Goal: Complete application form

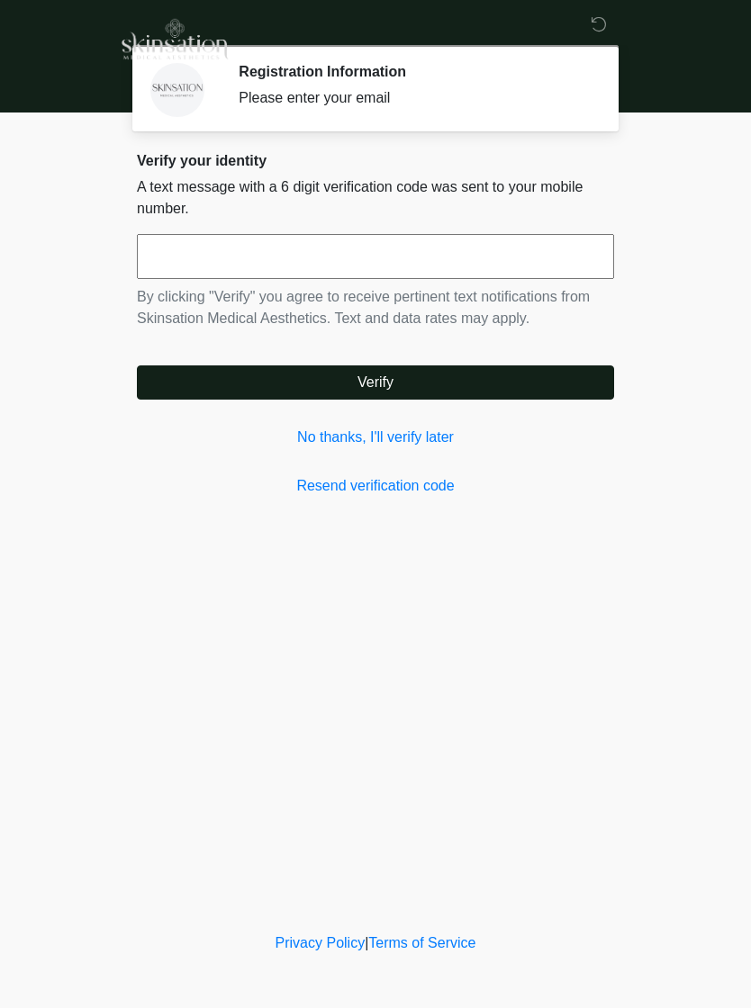
click at [418, 438] on link "No thanks, I'll verify later" at bounding box center [375, 438] width 477 height 22
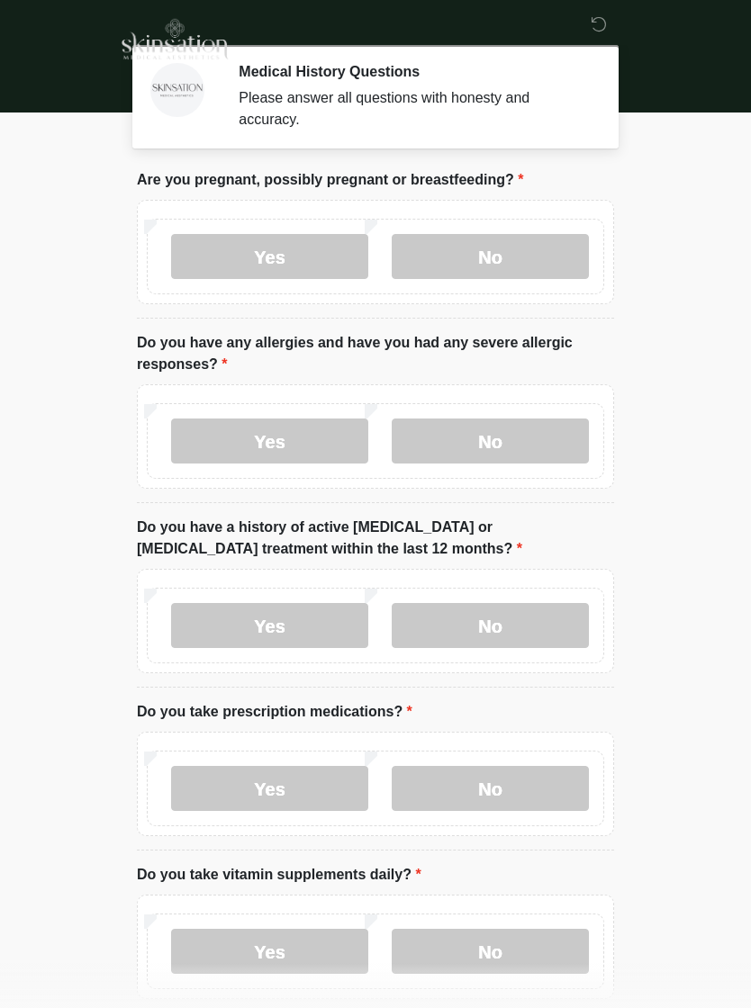
click at [535, 257] on label "No" at bounding box center [490, 256] width 197 height 45
click at [477, 425] on label "No" at bounding box center [490, 441] width 197 height 45
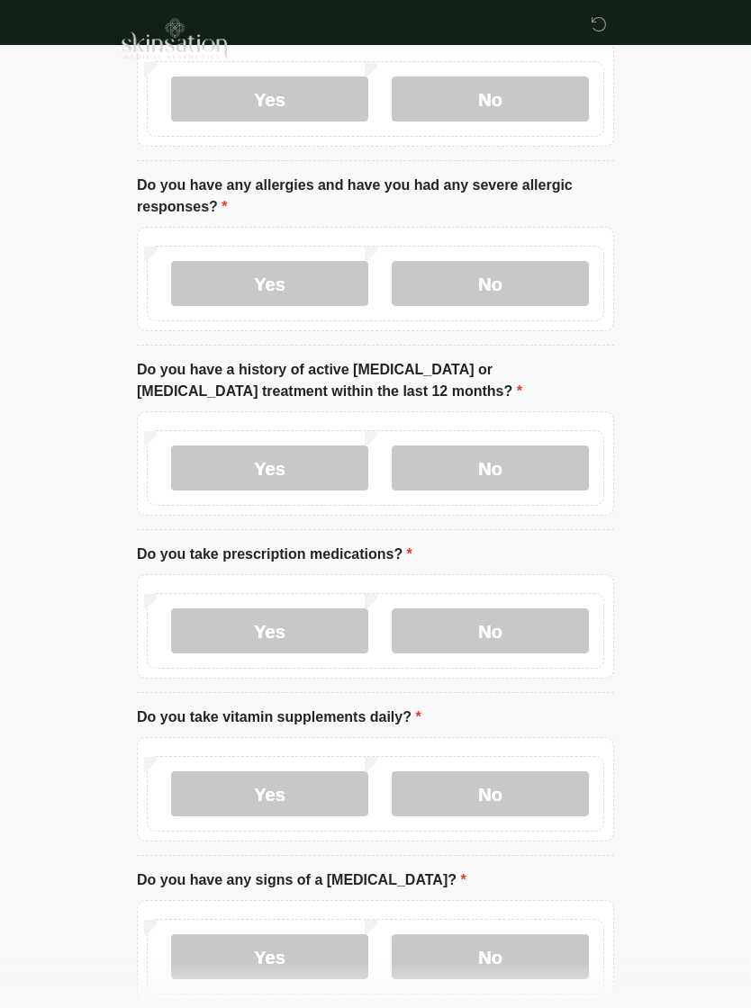
scroll to position [157, 0]
click at [556, 463] on label "No" at bounding box center [490, 469] width 197 height 45
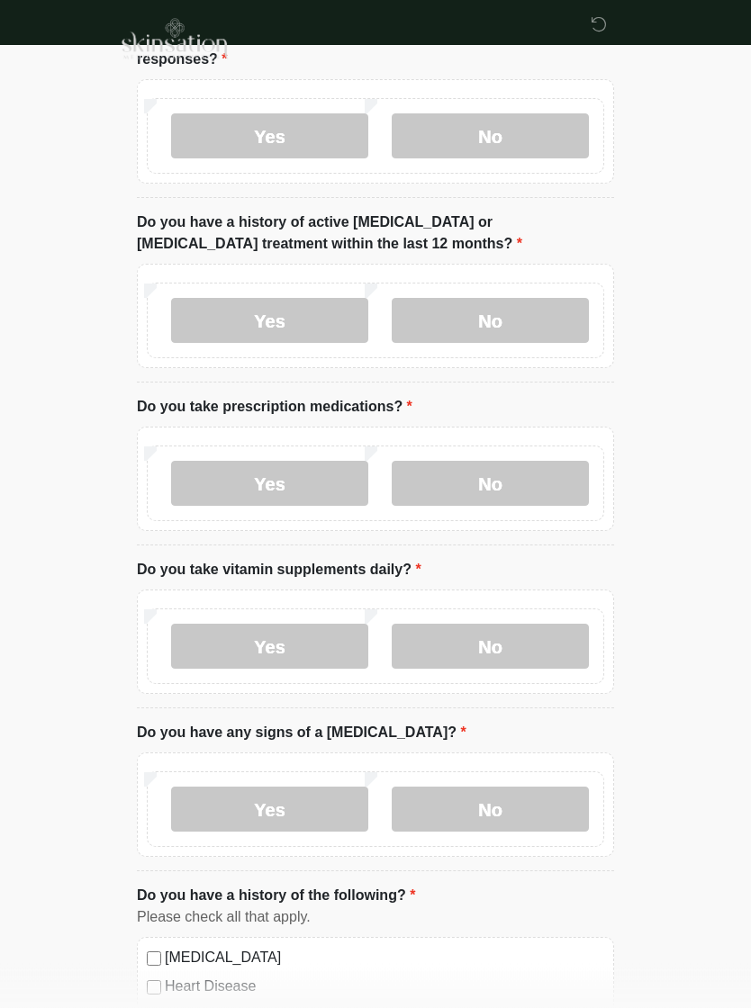
scroll to position [307, 0]
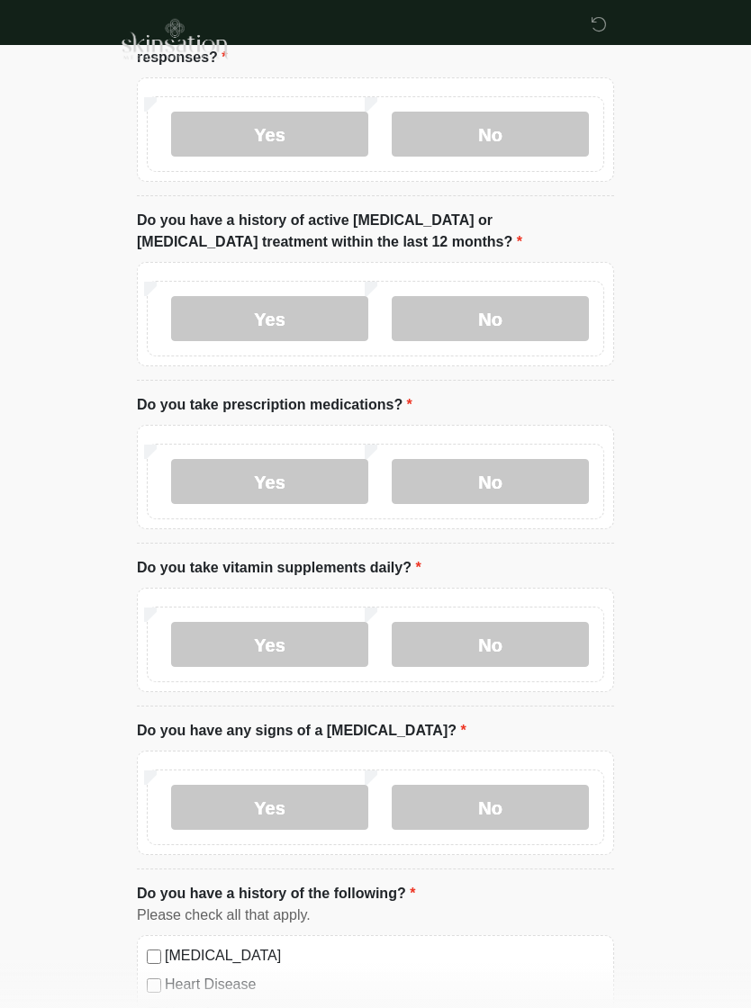
click at [496, 464] on label "No" at bounding box center [490, 481] width 197 height 45
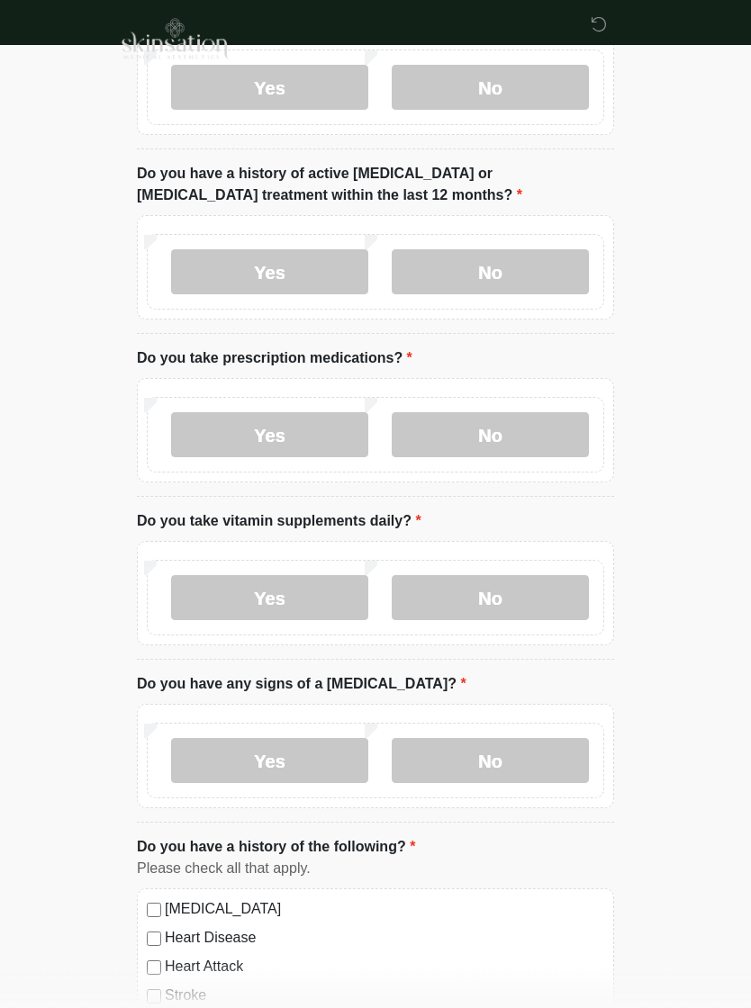
scroll to position [385, 0]
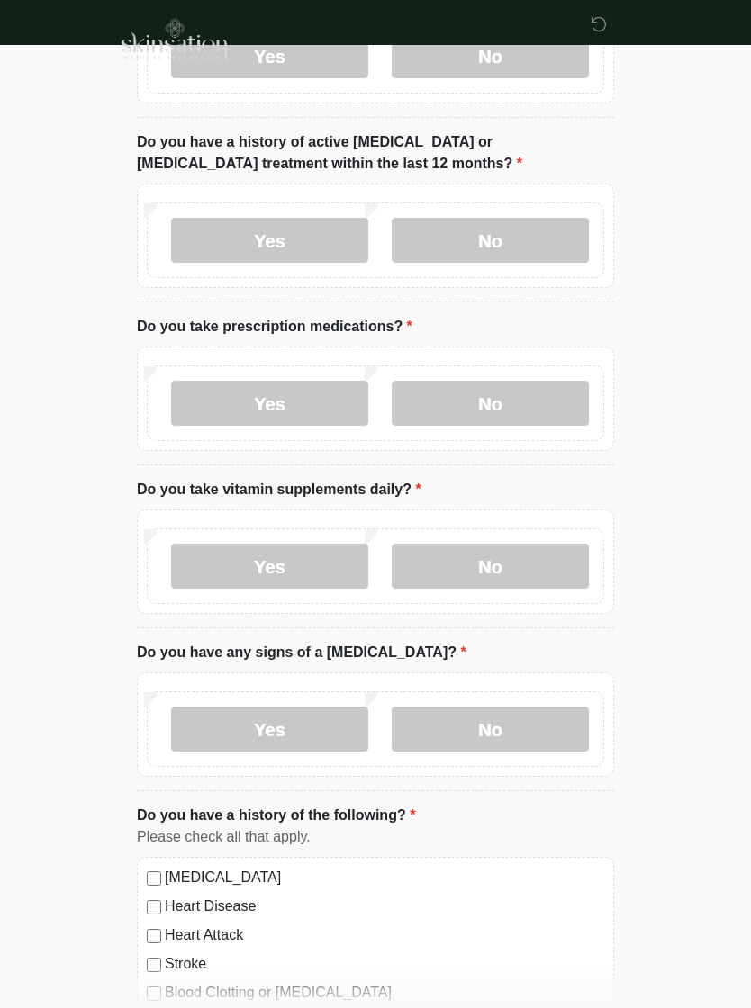
click at [528, 549] on label "No" at bounding box center [490, 566] width 197 height 45
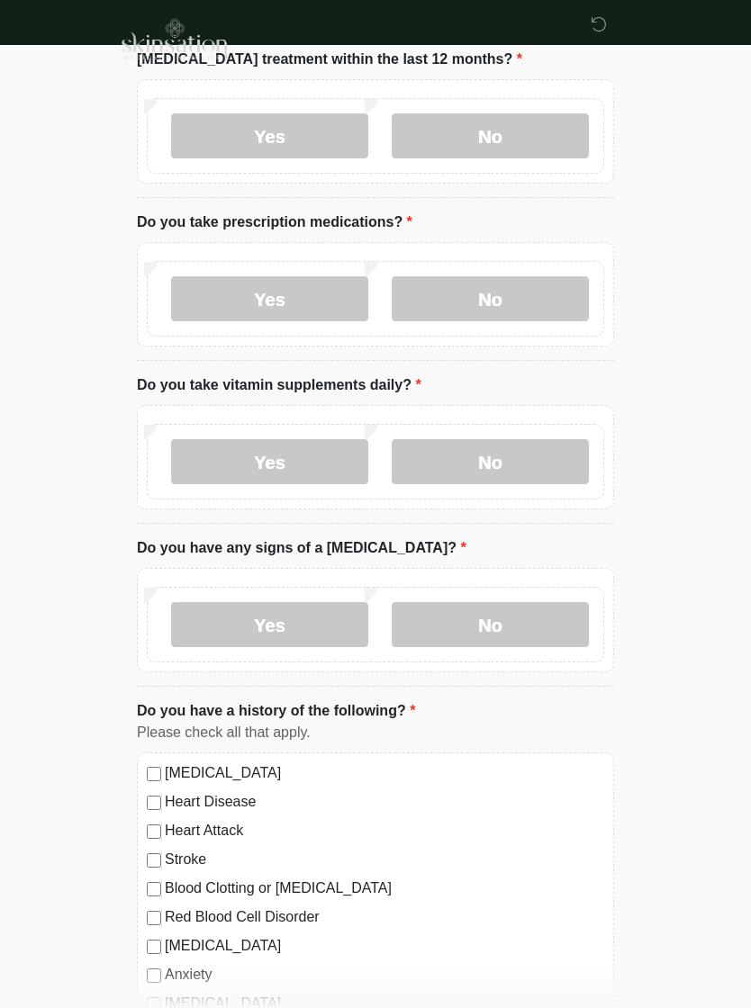
click at [519, 620] on label "No" at bounding box center [490, 624] width 197 height 45
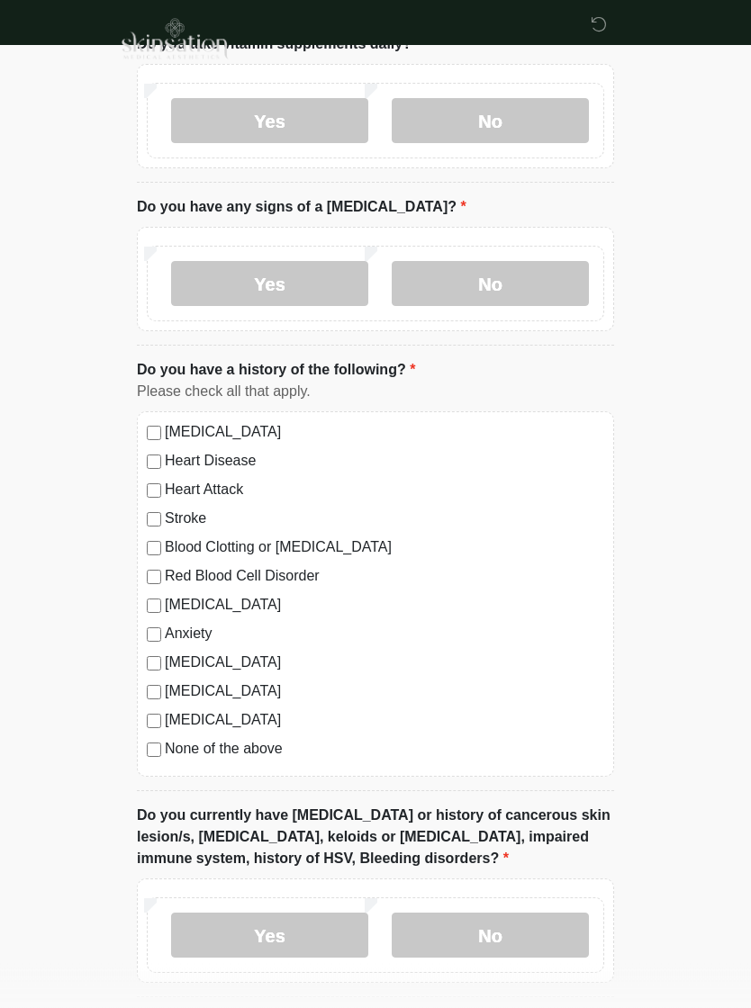
scroll to position [831, 0]
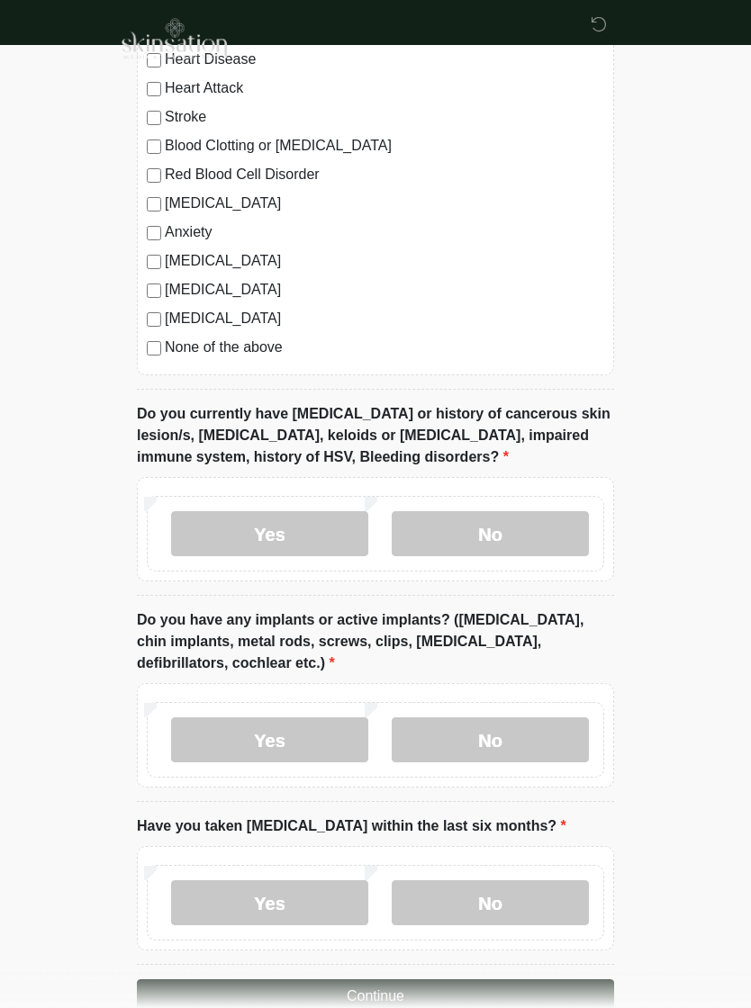
click at [507, 529] on label "No" at bounding box center [490, 534] width 197 height 45
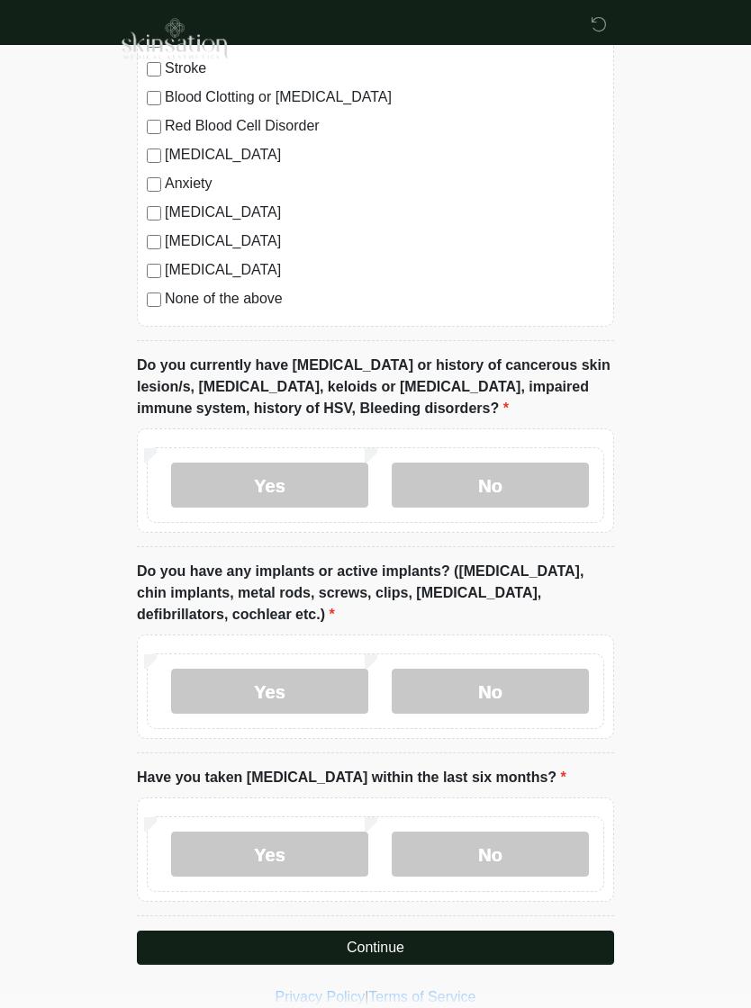
scroll to position [1281, 0]
click at [490, 670] on label "No" at bounding box center [490, 691] width 197 height 45
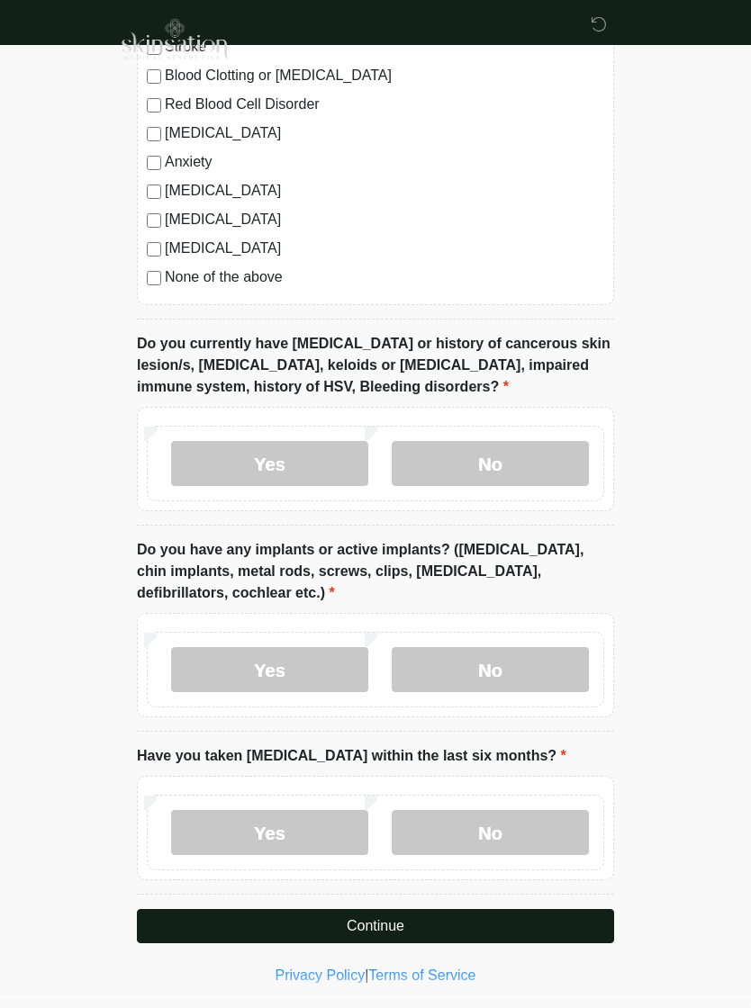
click at [522, 814] on label "No" at bounding box center [490, 832] width 197 height 45
click at [567, 931] on button "Continue" at bounding box center [375, 926] width 477 height 34
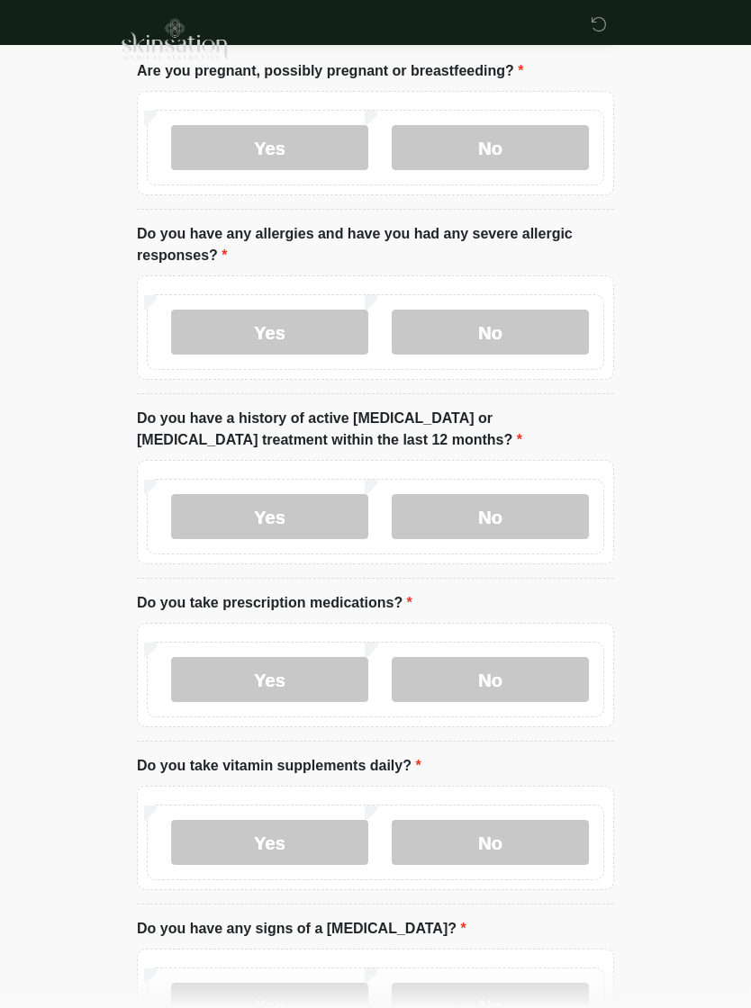
scroll to position [0, 0]
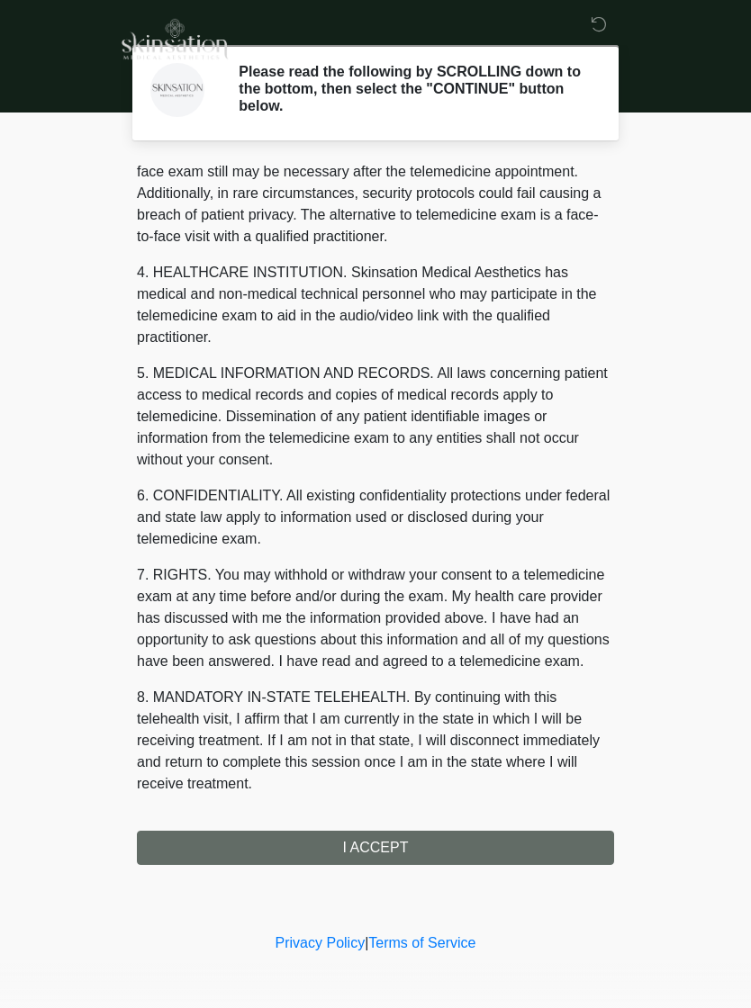
click at [410, 849] on div "1. PURPOSE. The purpose of this form is to obtain your consent for a telemedici…" at bounding box center [375, 513] width 477 height 704
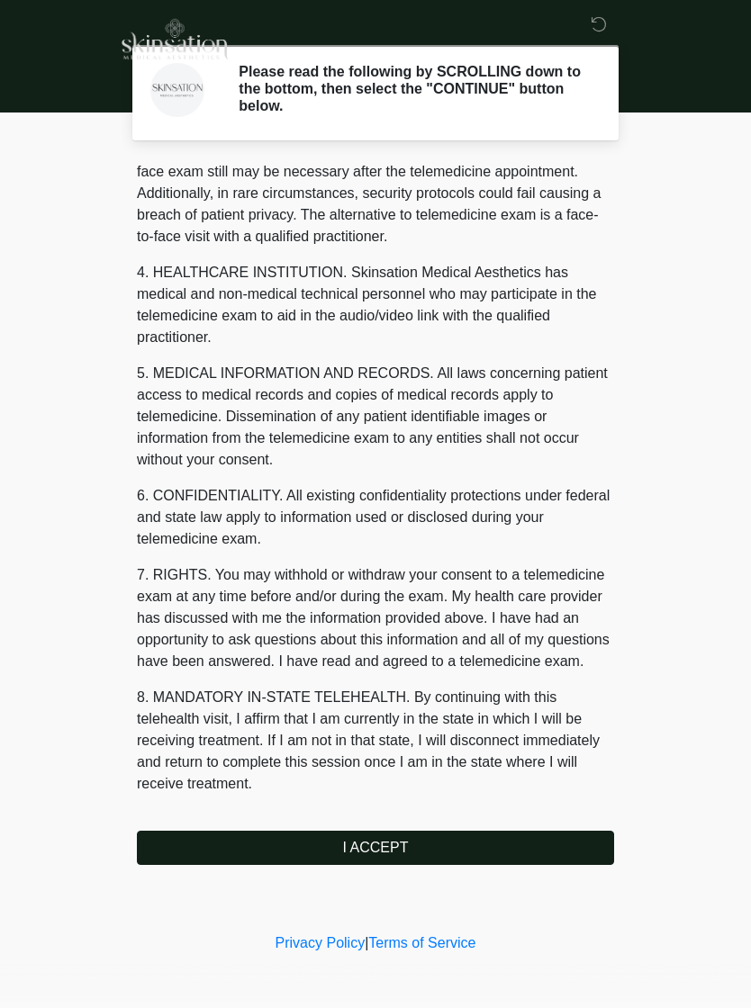
click at [409, 848] on button "I ACCEPT" at bounding box center [375, 848] width 477 height 34
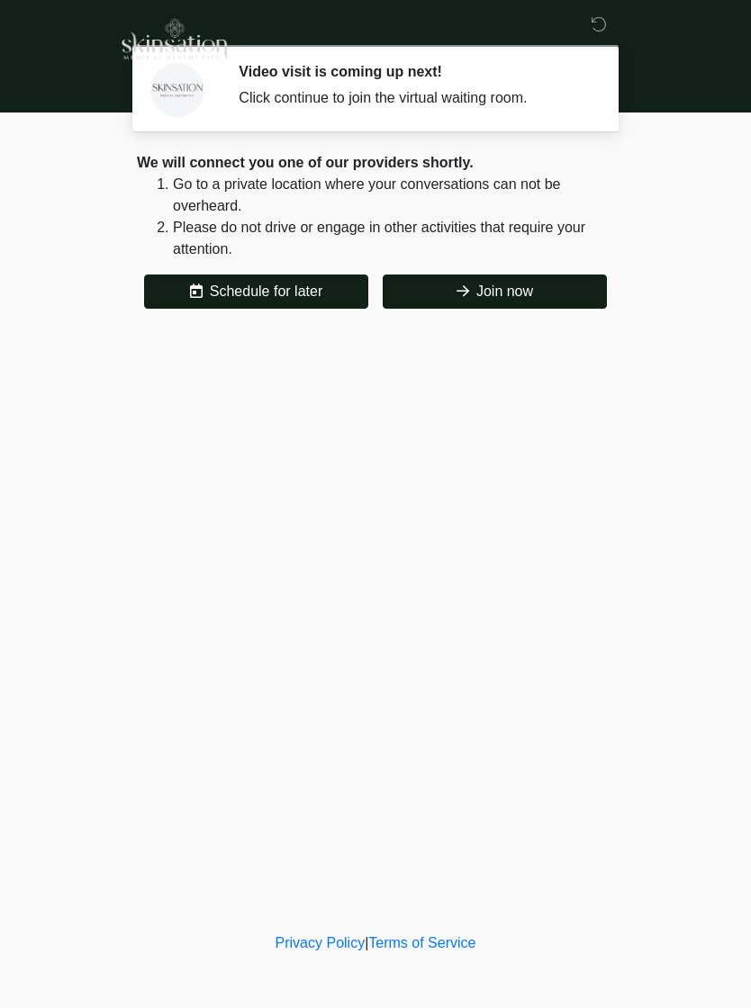
click at [466, 276] on button "Join now" at bounding box center [495, 292] width 224 height 34
